Goal: Use online tool/utility: Utilize a website feature to perform a specific function

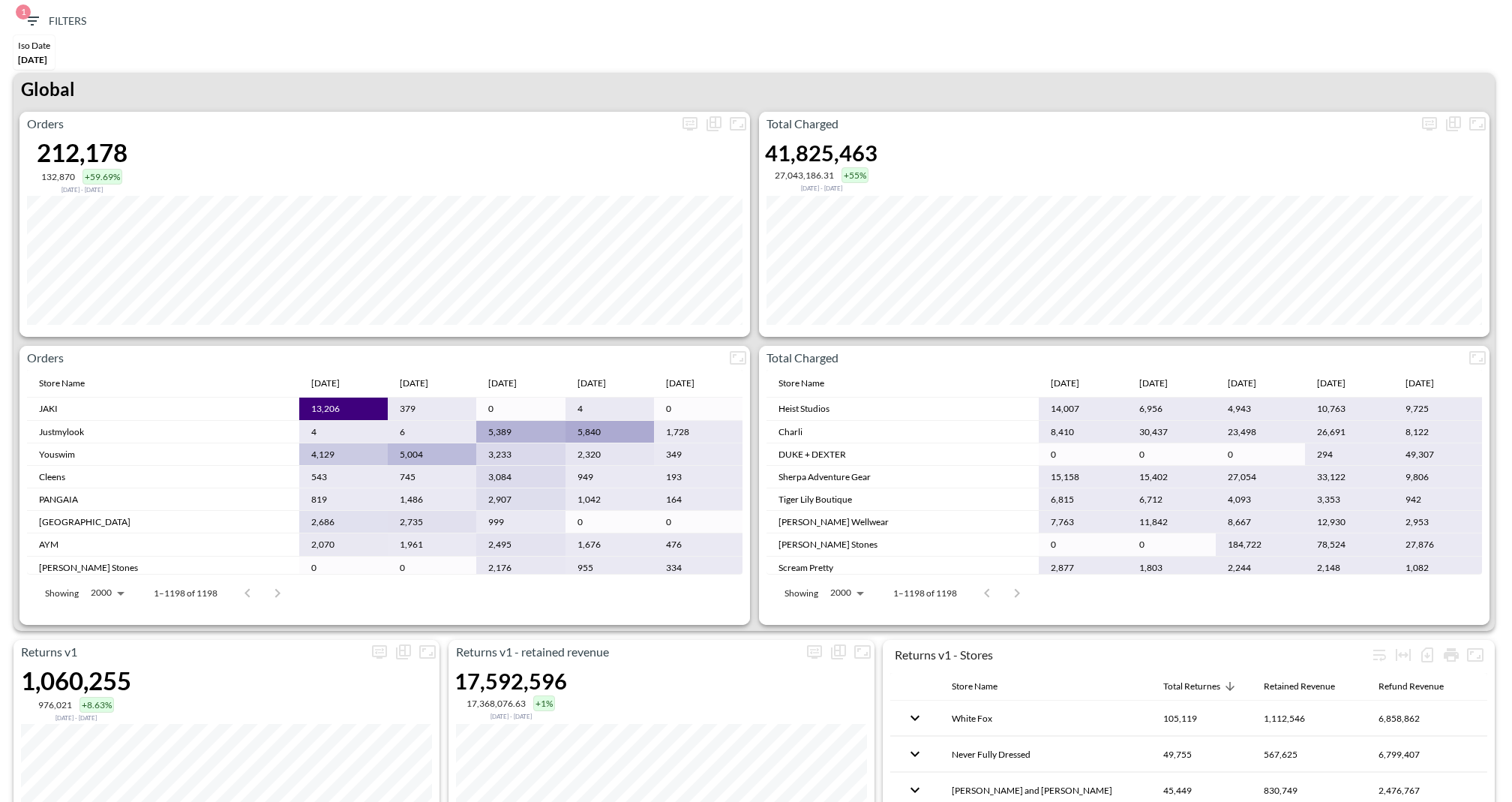
click at [857, 52] on div "Iso Date [DATE]" at bounding box center [756, 54] width 1497 height 38
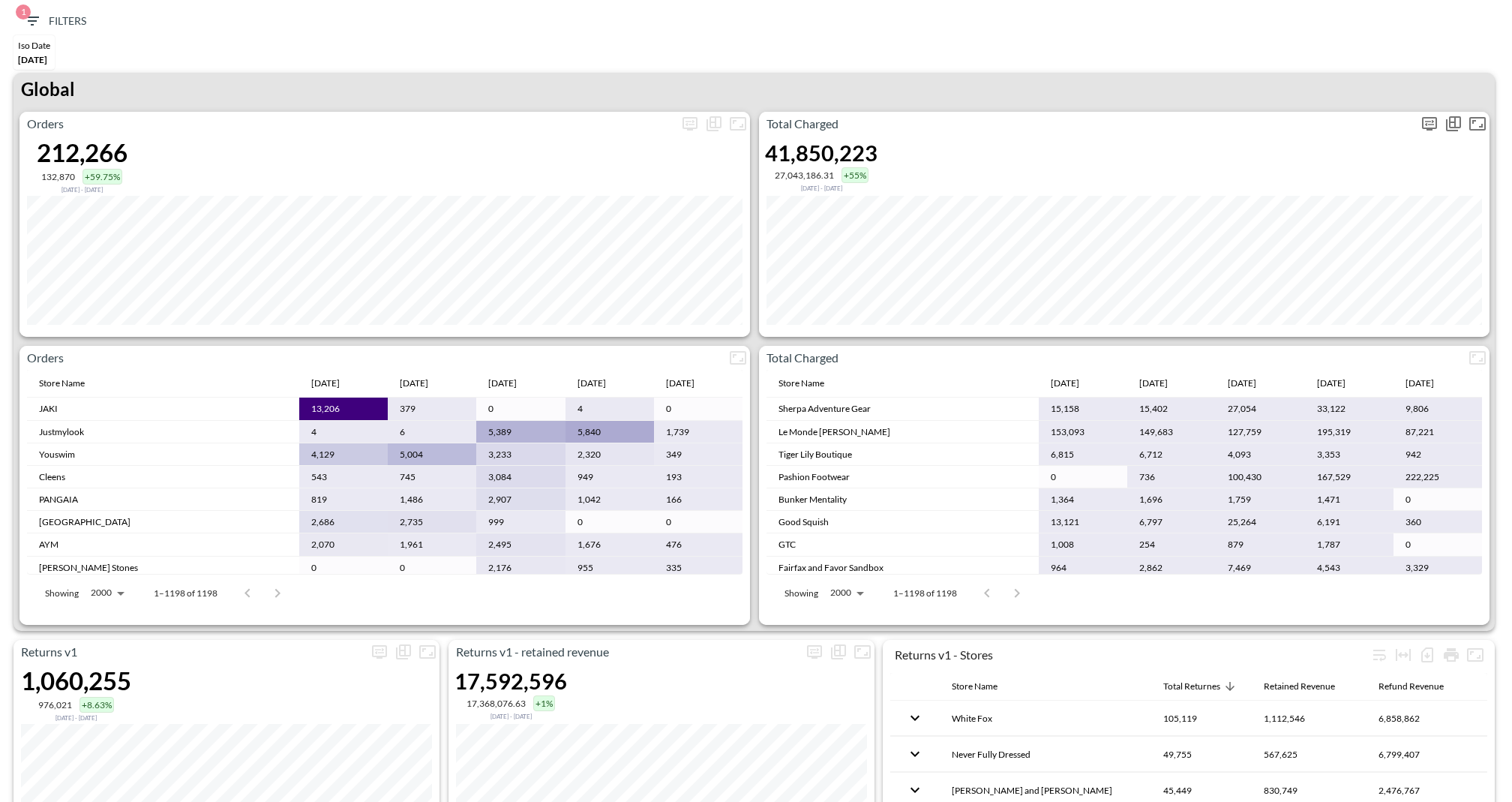
click at [1423, 121] on icon "more" at bounding box center [1429, 124] width 15 height 13
click at [1314, 239] on body "BI.P.EYE, Interactive Analytics Dashboards 1 Filters Iso Date May 01, 2025 Retu…" at bounding box center [756, 401] width 1512 height 802
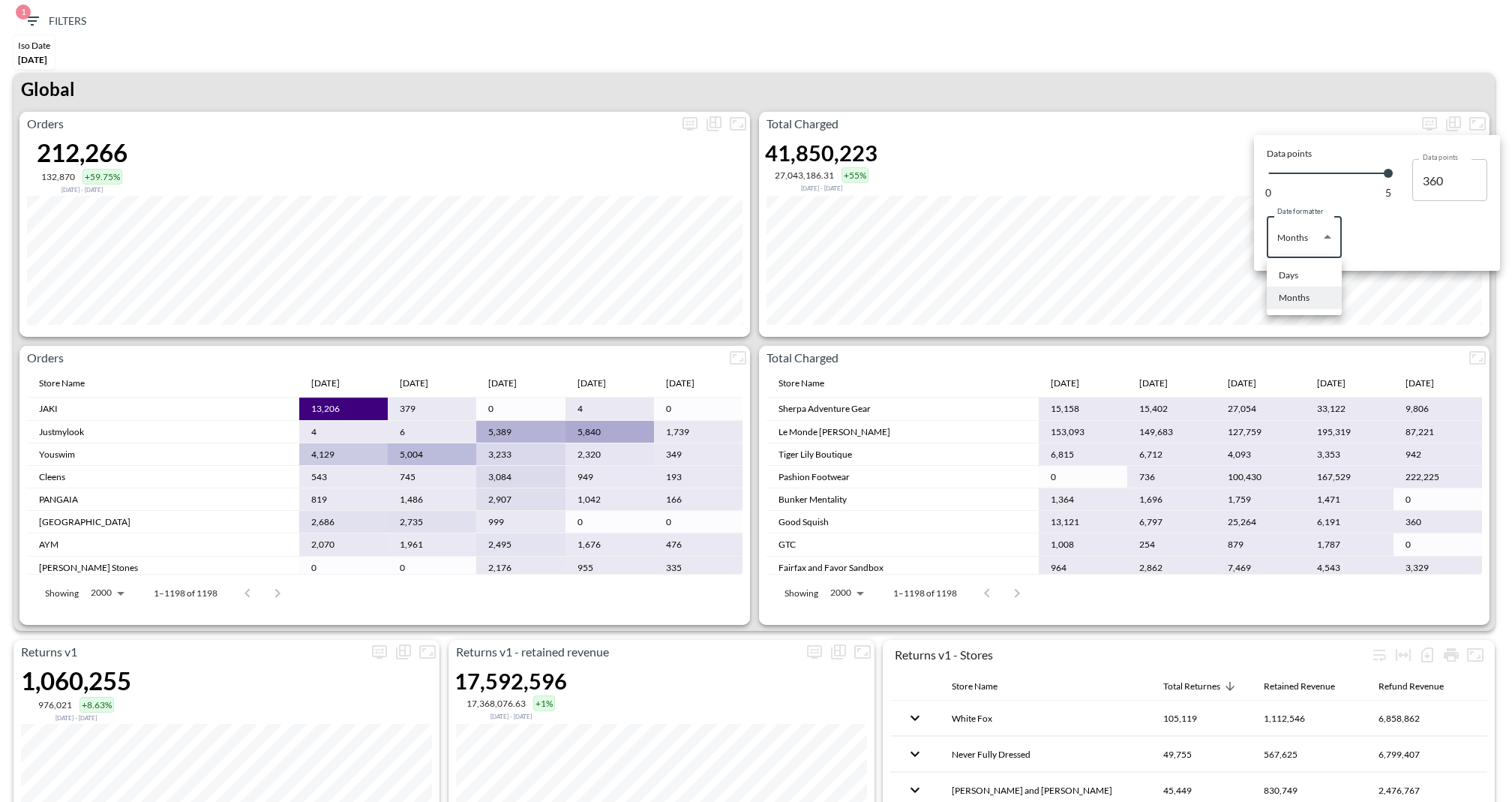
click at [1298, 281] on div "Days" at bounding box center [1288, 275] width 19 height 13
type input "Days"
type input "134"
click at [1196, 84] on div at bounding box center [756, 401] width 1512 height 802
